Goal: Task Accomplishment & Management: Use online tool/utility

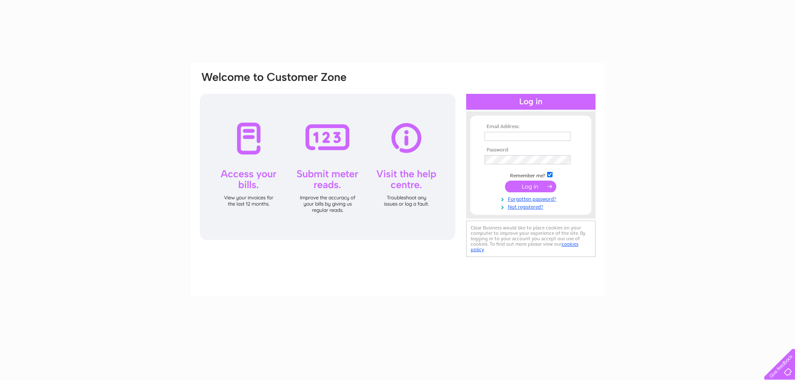
click at [500, 135] on input "text" at bounding box center [528, 136] width 86 height 9
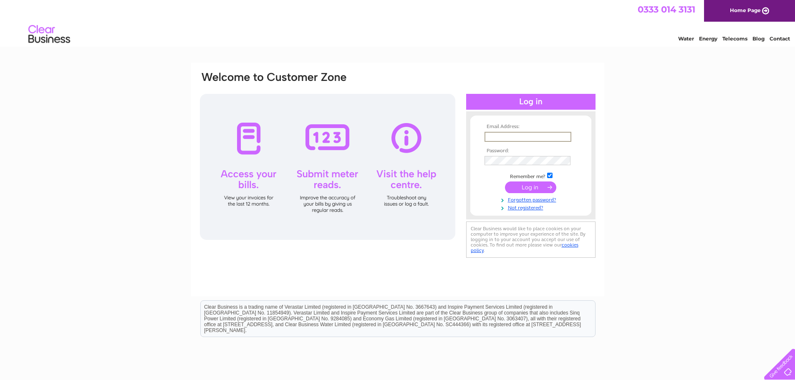
type input "[EMAIL_ADDRESS][DOMAIN_NAME]"
drag, startPoint x: 758, startPoint y: 275, endPoint x: 599, endPoint y: 205, distance: 172.9
click at [756, 276] on div "Email Address: [EMAIL_ADDRESS][DOMAIN_NAME] Password:" at bounding box center [397, 251] width 795 height 377
click at [512, 186] on input "submit" at bounding box center [530, 187] width 51 height 12
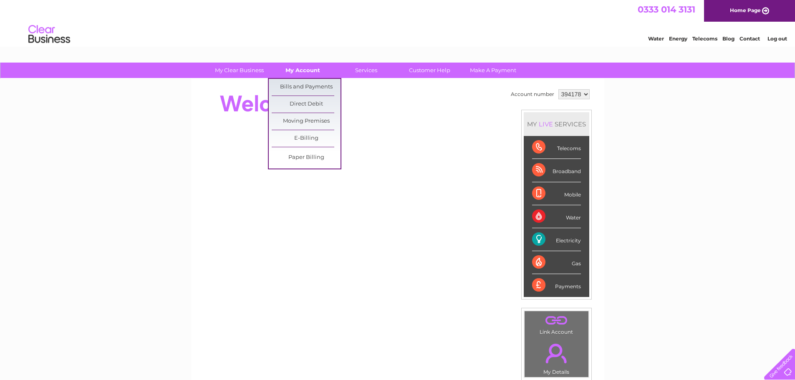
click at [303, 70] on link "My Account" at bounding box center [302, 70] width 69 height 15
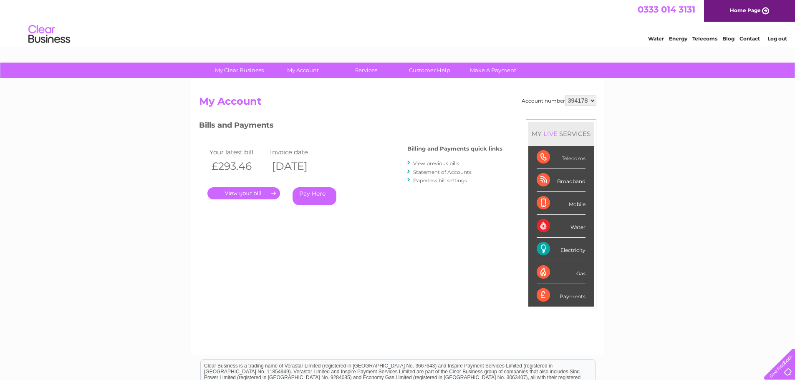
click at [436, 164] on link "View previous bills" at bounding box center [436, 163] width 46 height 6
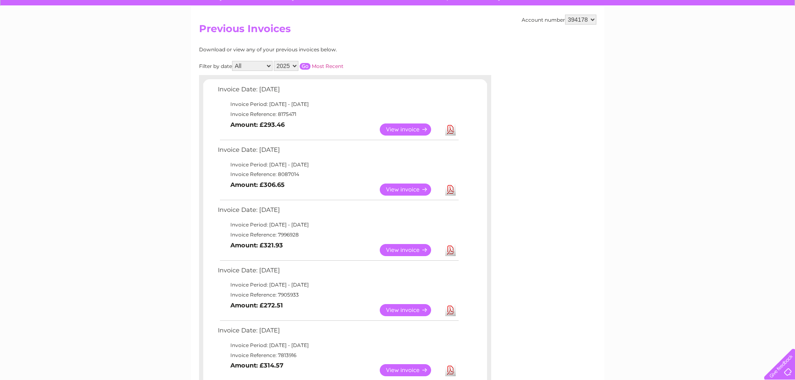
scroll to position [83, 0]
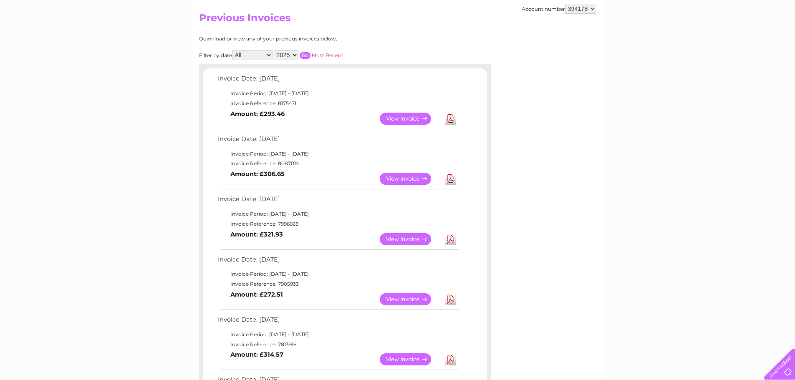
click at [402, 176] on link "View" at bounding box center [410, 179] width 61 height 12
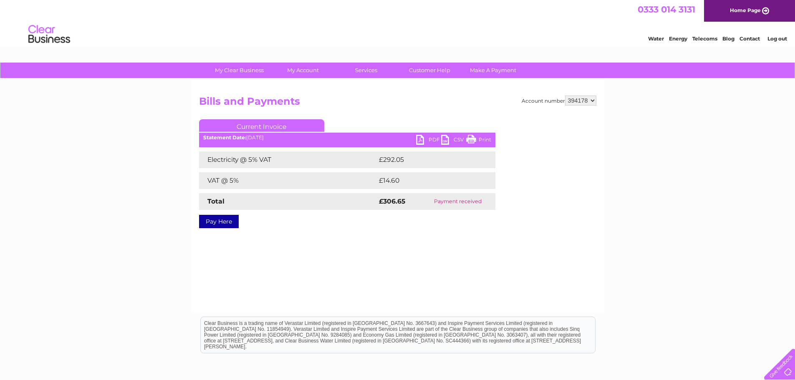
click at [428, 138] on link "PDF" at bounding box center [428, 141] width 25 height 12
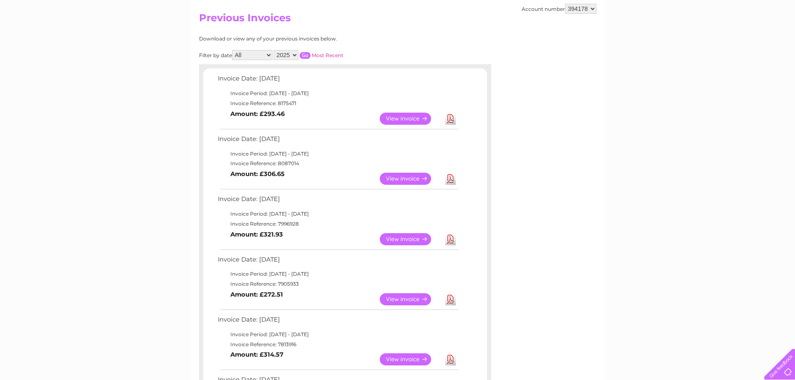
click at [407, 118] on link "View" at bounding box center [410, 119] width 61 height 12
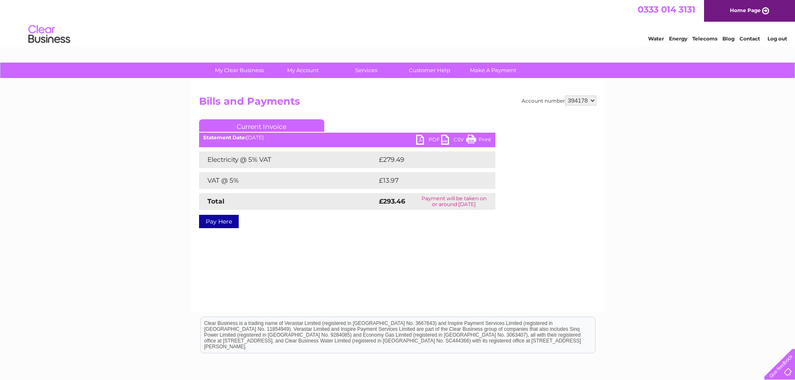
click at [433, 139] on link "PDF" at bounding box center [428, 141] width 25 height 12
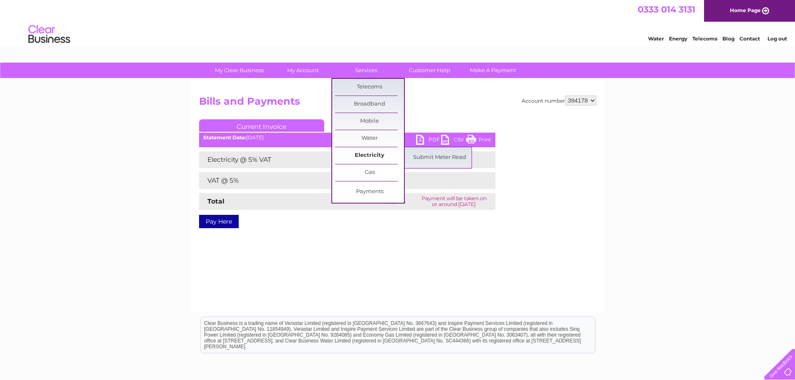
click at [377, 154] on link "Electricity" at bounding box center [369, 155] width 69 height 17
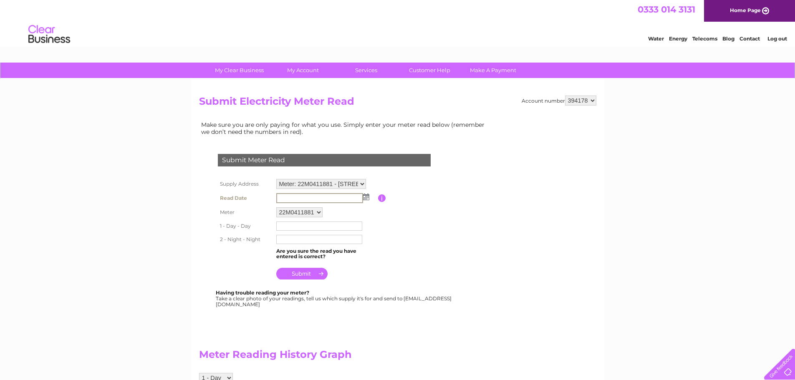
click at [310, 197] on input "text" at bounding box center [319, 198] width 87 height 10
click at [365, 197] on img at bounding box center [366, 197] width 6 height 7
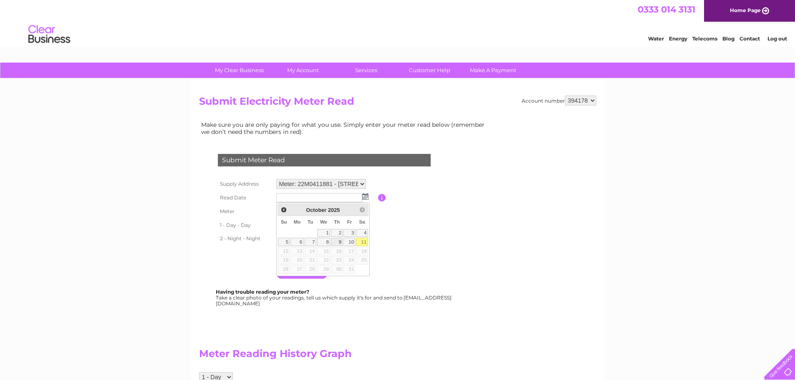
click at [337, 243] on link "9" at bounding box center [337, 242] width 12 height 8
type input "2025/10/09"
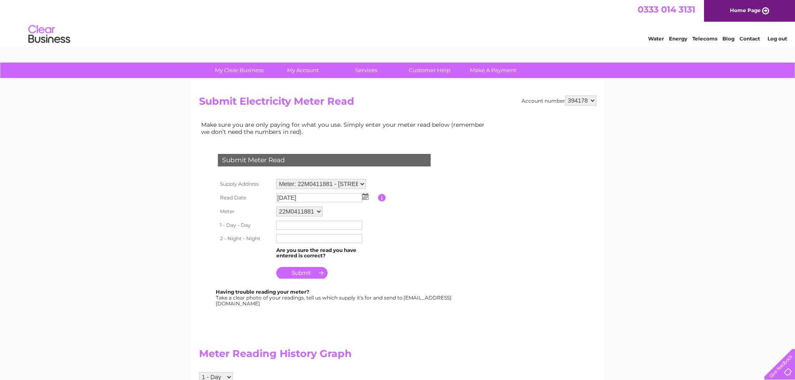
click at [286, 229] on input "text" at bounding box center [319, 225] width 86 height 9
type input "28645"
click at [291, 242] on input "text" at bounding box center [319, 239] width 87 height 10
type input "01787"
click at [298, 275] on input "submit" at bounding box center [301, 273] width 51 height 12
